Goal: Task Accomplishment & Management: Manage account settings

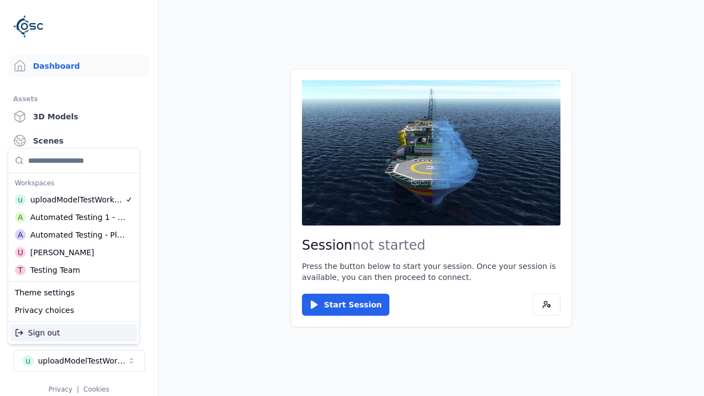
click at [74, 235] on div "Automated Testing - Playwright" at bounding box center [77, 234] width 95 height 11
click at [352, 198] on html "Support Dashboard Assets 3D Models Scenes Datasets Recordings Support Documenta…" at bounding box center [352, 198] width 704 height 396
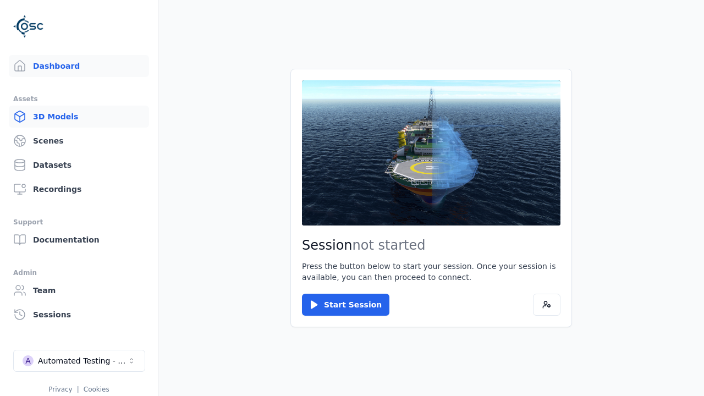
click at [79, 117] on link "3D Models" at bounding box center [79, 117] width 140 height 22
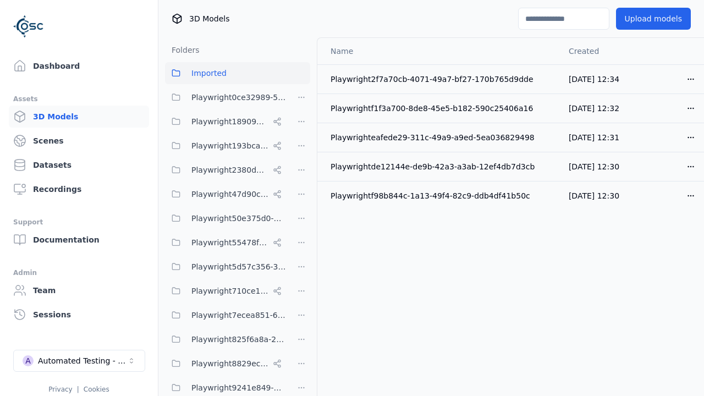
scroll to position [434, 0]
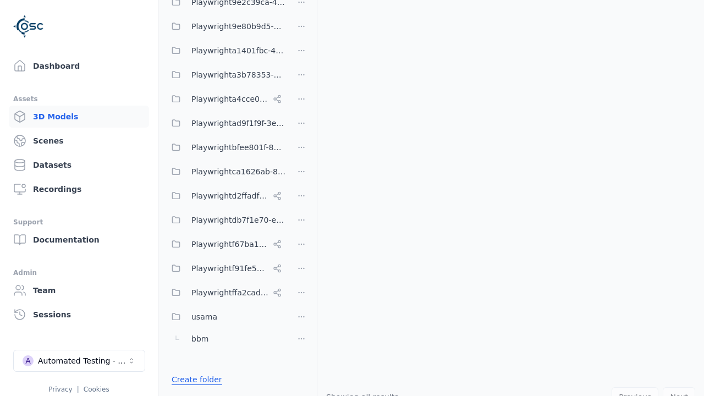
click at [194, 380] on link "Create folder" at bounding box center [197, 379] width 51 height 11
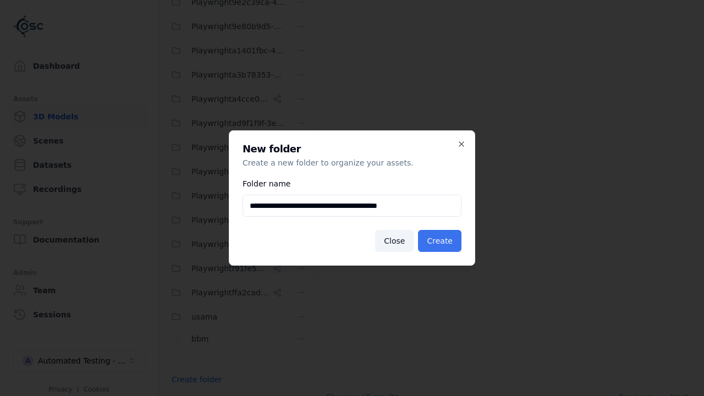
type input "**********"
click at [441, 241] on button "Create" at bounding box center [439, 241] width 43 height 22
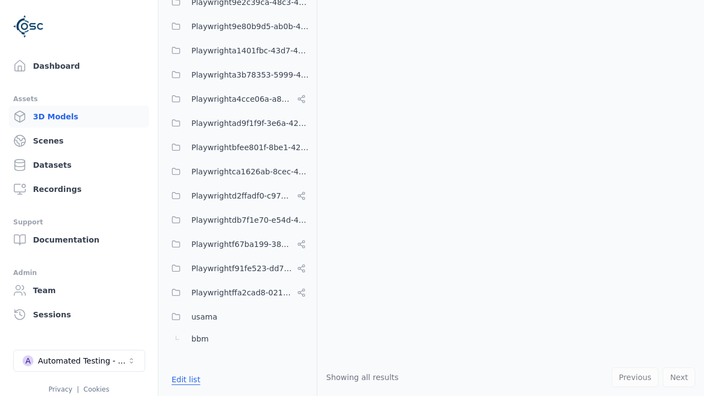
click at [184, 380] on button "Edit list" at bounding box center [186, 380] width 42 height 20
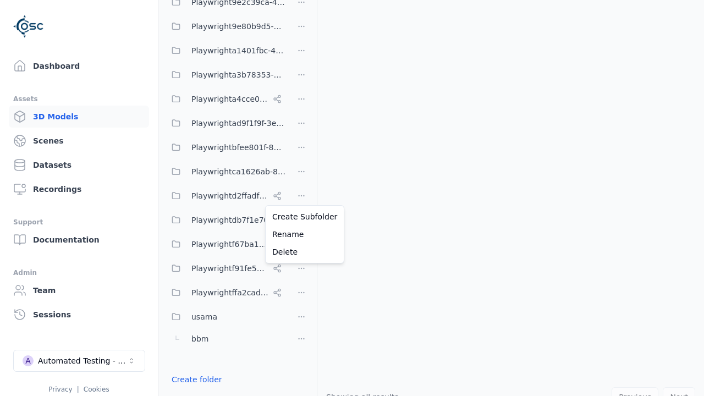
click at [301, 194] on html "Support Dashboard Assets 3D Models Scenes Datasets Recordings Support Documenta…" at bounding box center [352, 198] width 704 height 396
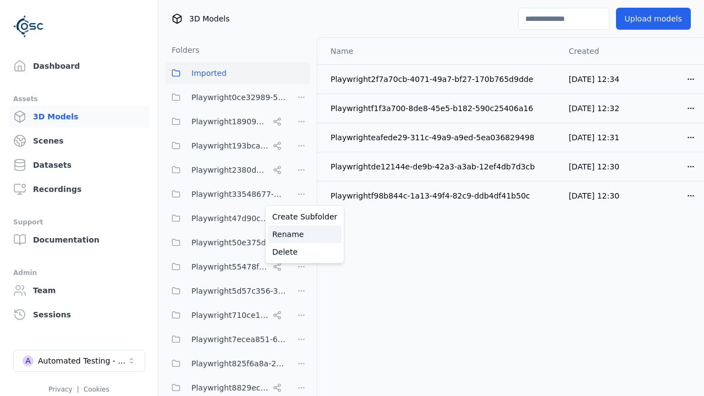
click at [301, 234] on div "Rename" at bounding box center [305, 235] width 74 height 18
